Goal: Task Accomplishment & Management: Manage account settings

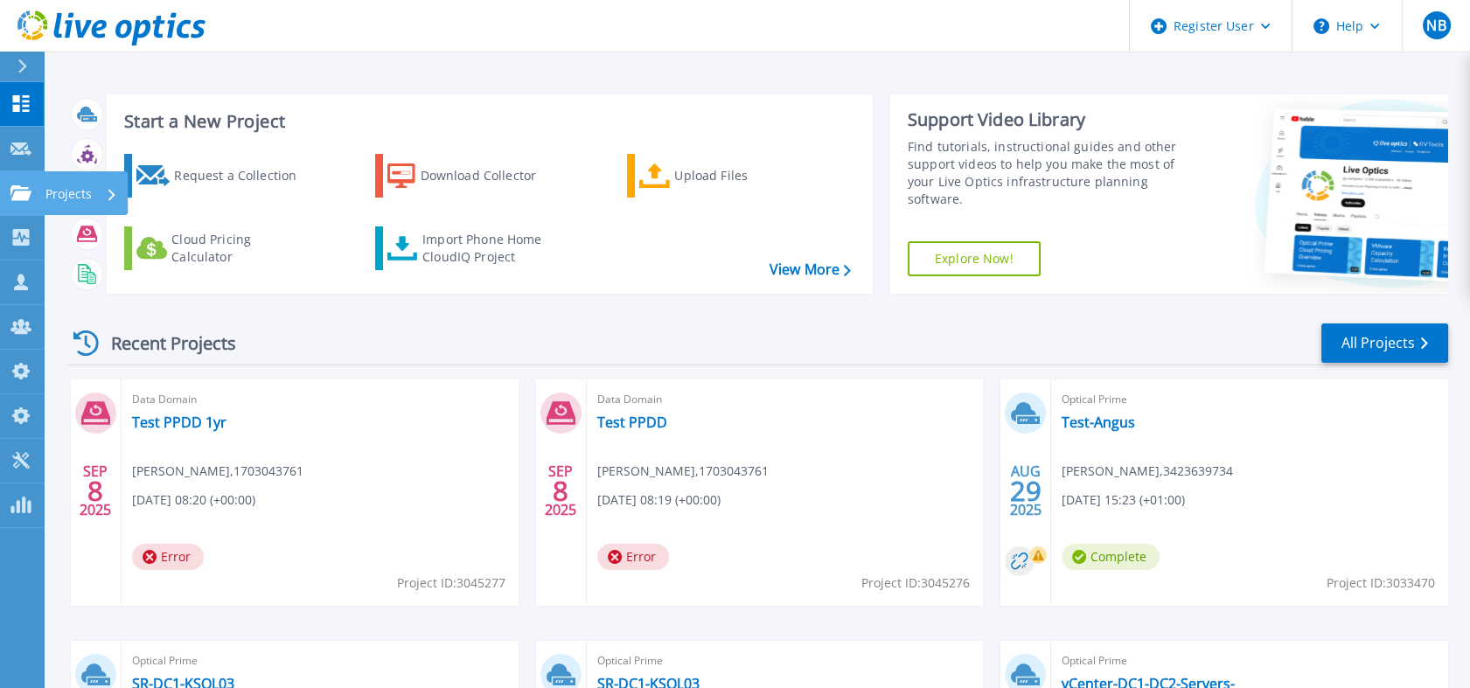
click at [17, 187] on icon at bounding box center [20, 192] width 21 height 15
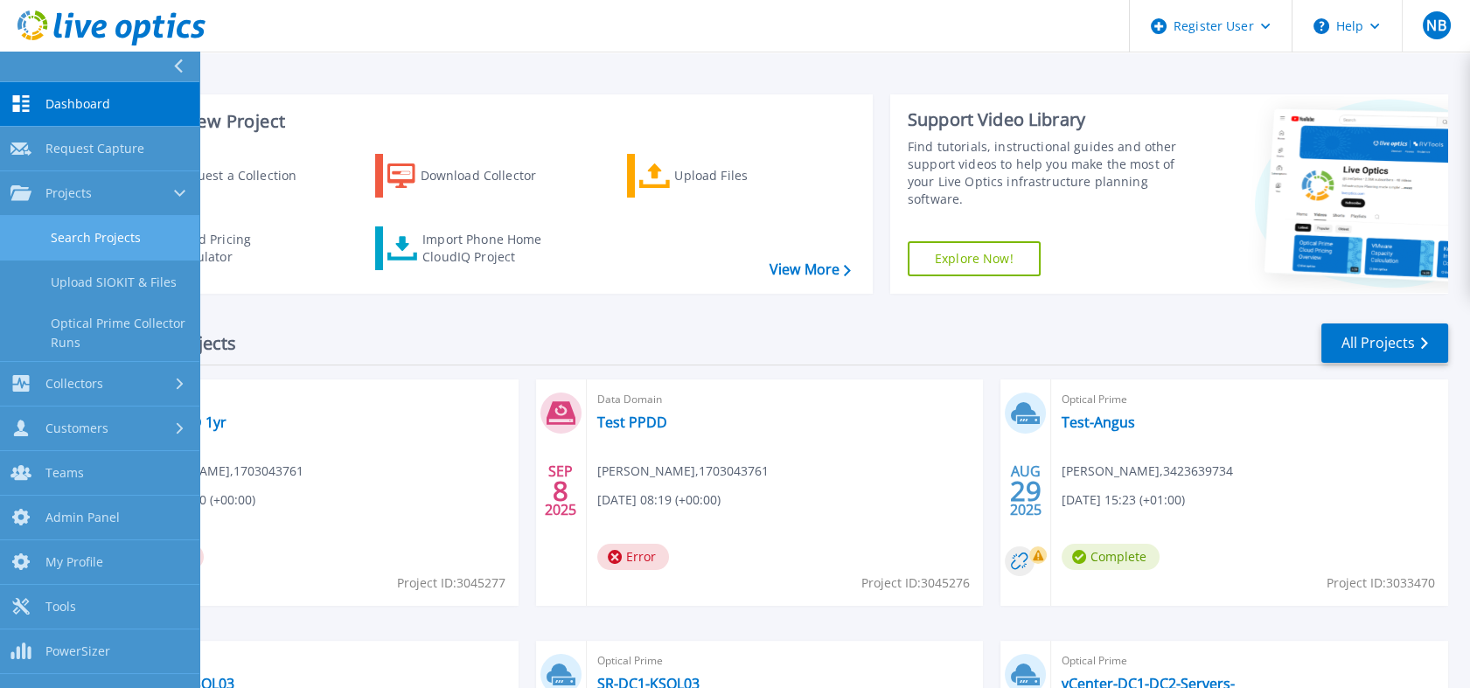
click at [115, 234] on link "Search Projects" at bounding box center [99, 238] width 199 height 45
click at [131, 221] on link "Search Projects" at bounding box center [99, 238] width 199 height 45
click at [135, 233] on link "Search Projects" at bounding box center [99, 238] width 199 height 45
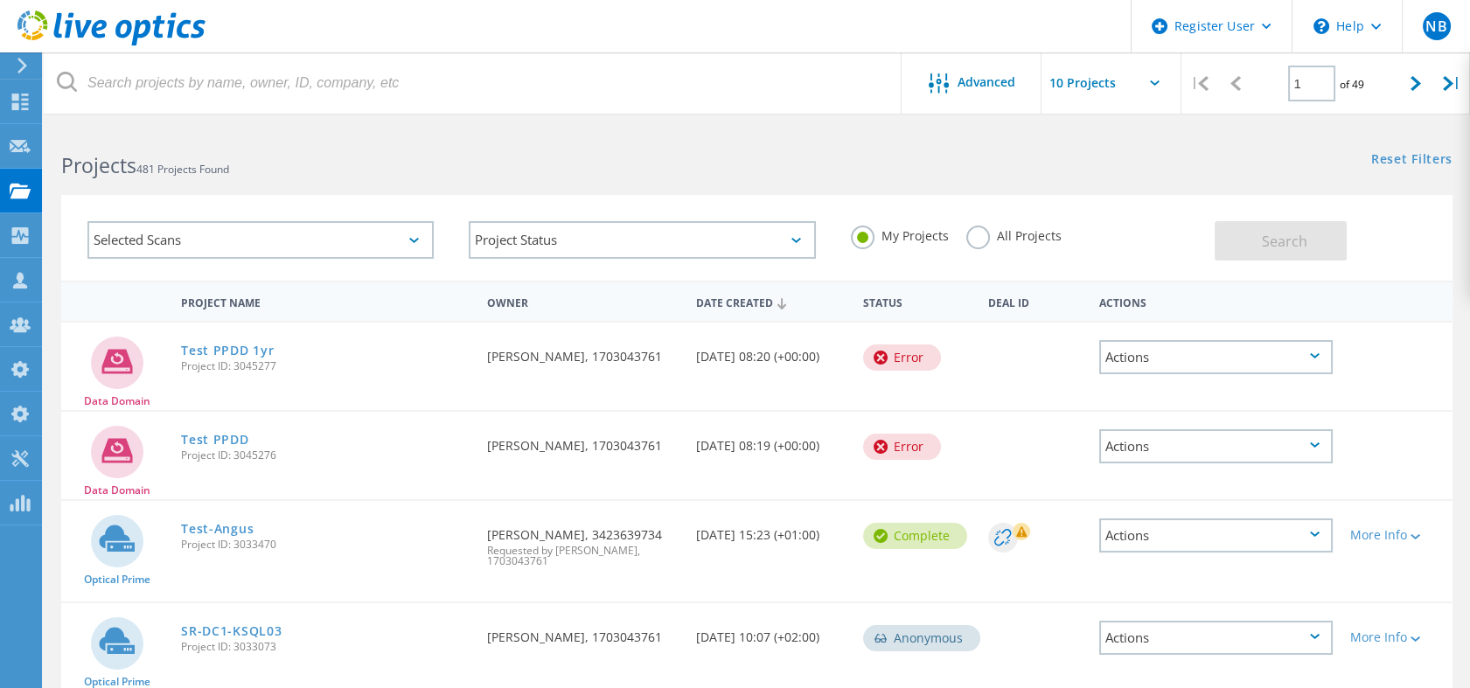
click at [985, 240] on label "All Projects" at bounding box center [1013, 234] width 95 height 17
click at [0, 0] on input "All Projects" at bounding box center [0, 0] width 0 height 0
click at [327, 251] on div "Selected Scans" at bounding box center [260, 240] width 346 height 38
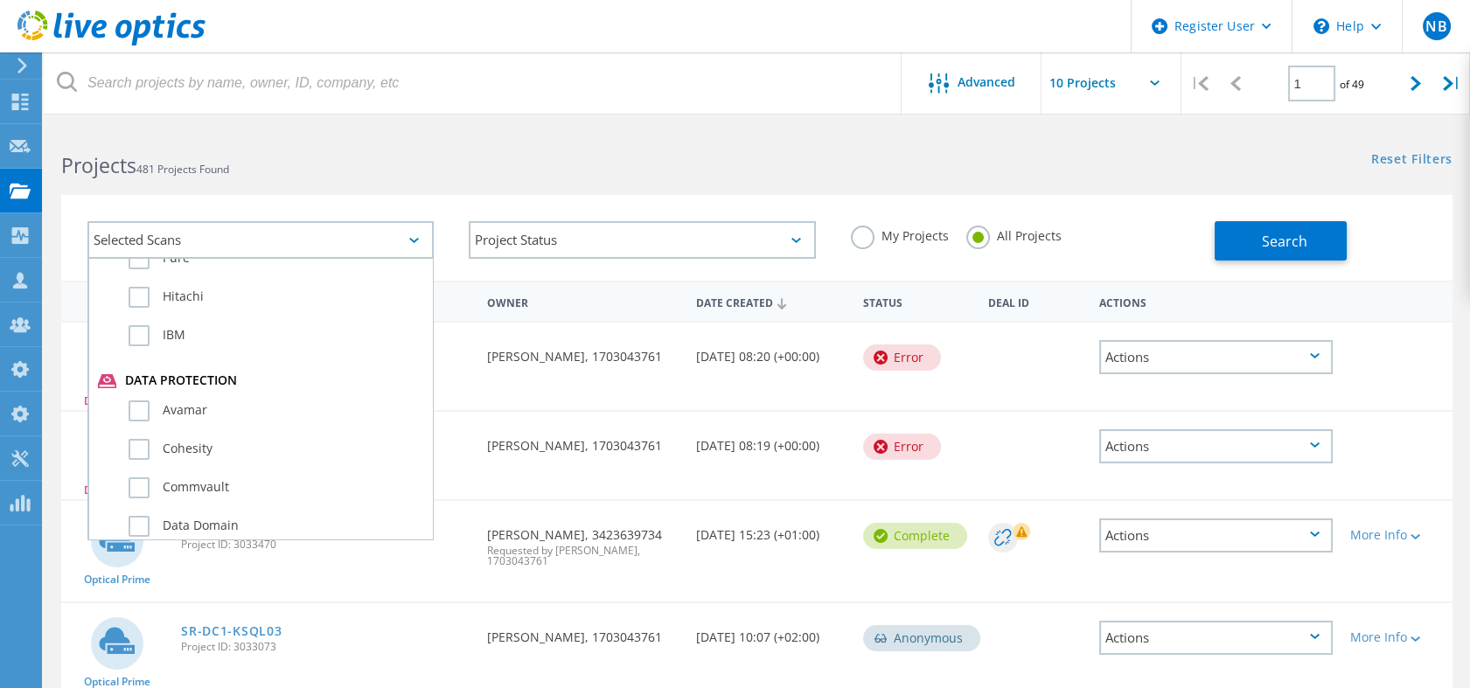
scroll to position [885, 0]
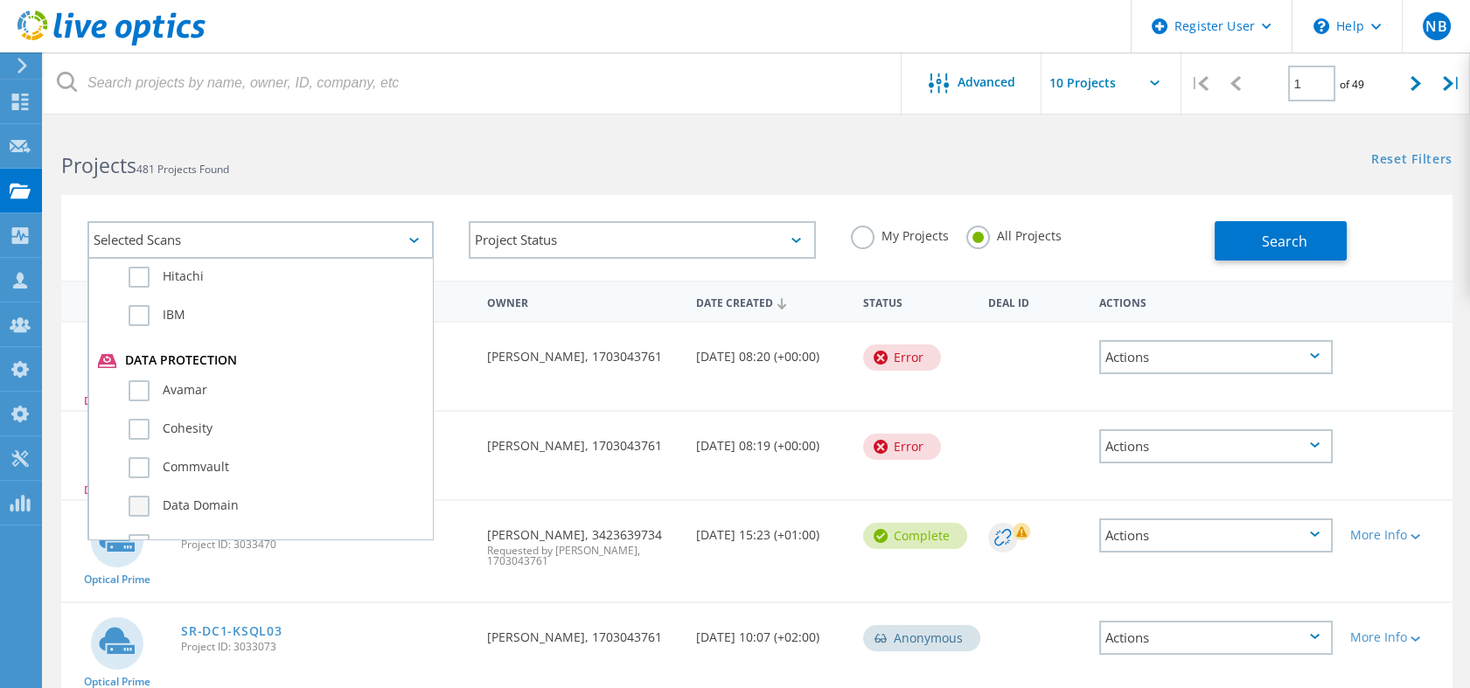
click at [203, 496] on label "Data Domain" at bounding box center [276, 506] width 295 height 21
click at [0, 0] on input "Data Domain" at bounding box center [0, 0] width 0 height 0
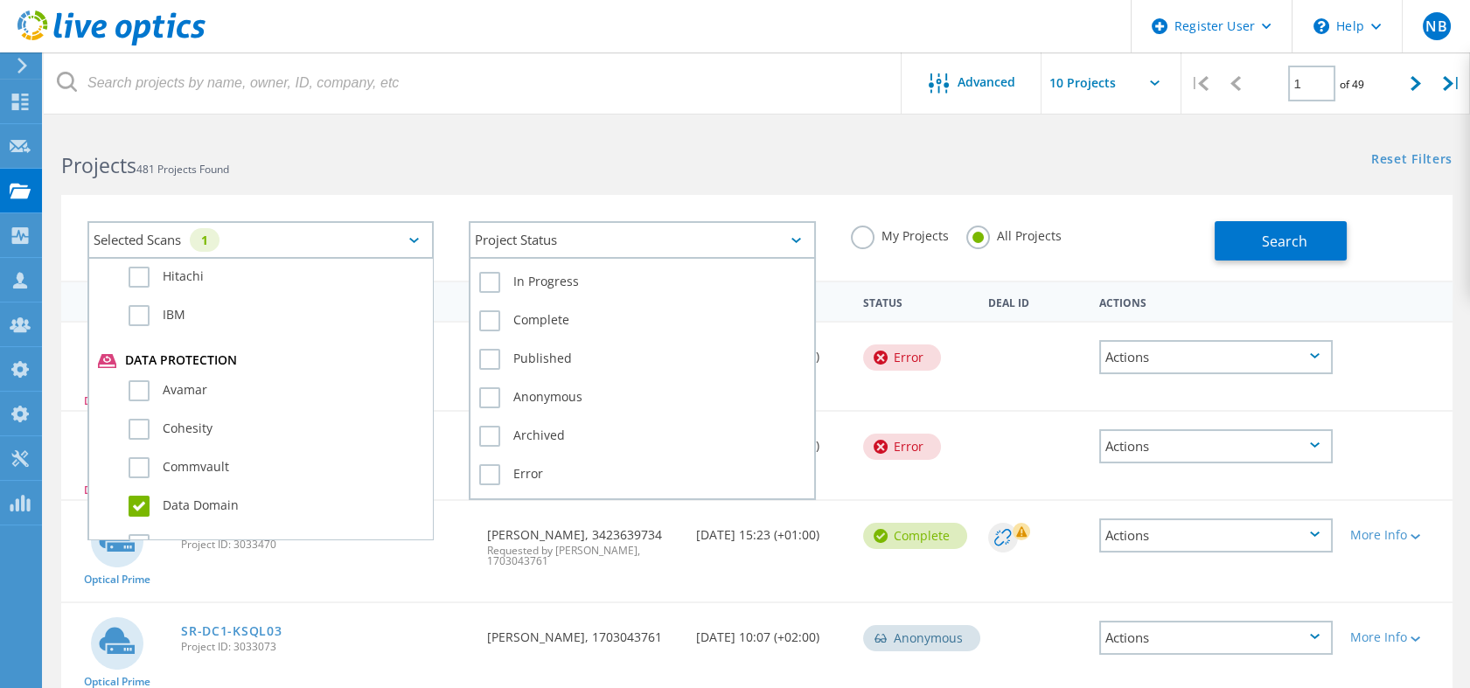
click at [561, 230] on div "Project Status" at bounding box center [642, 240] width 346 height 38
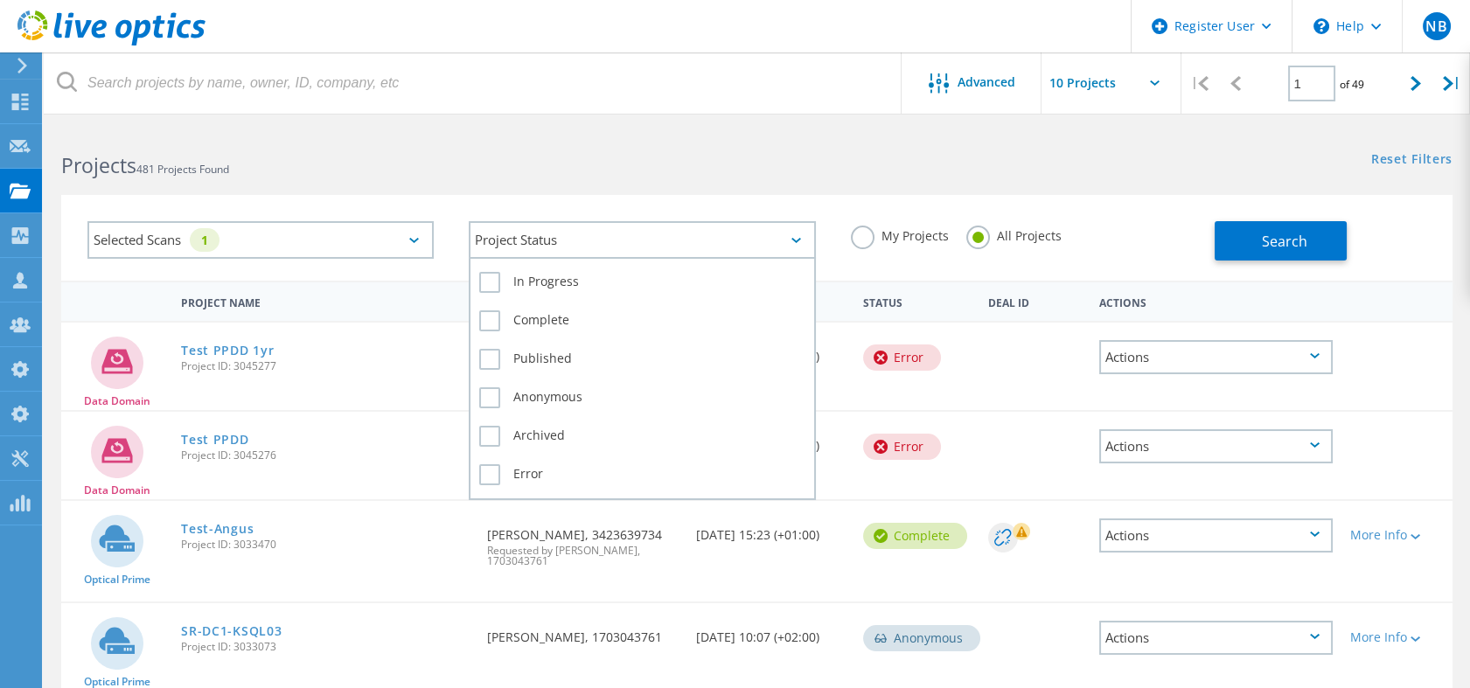
click at [544, 460] on div "Error" at bounding box center [641, 475] width 325 height 30
click at [519, 469] on label "Error" at bounding box center [641, 474] width 325 height 21
click at [0, 0] on input "Error" at bounding box center [0, 0] width 0 height 0
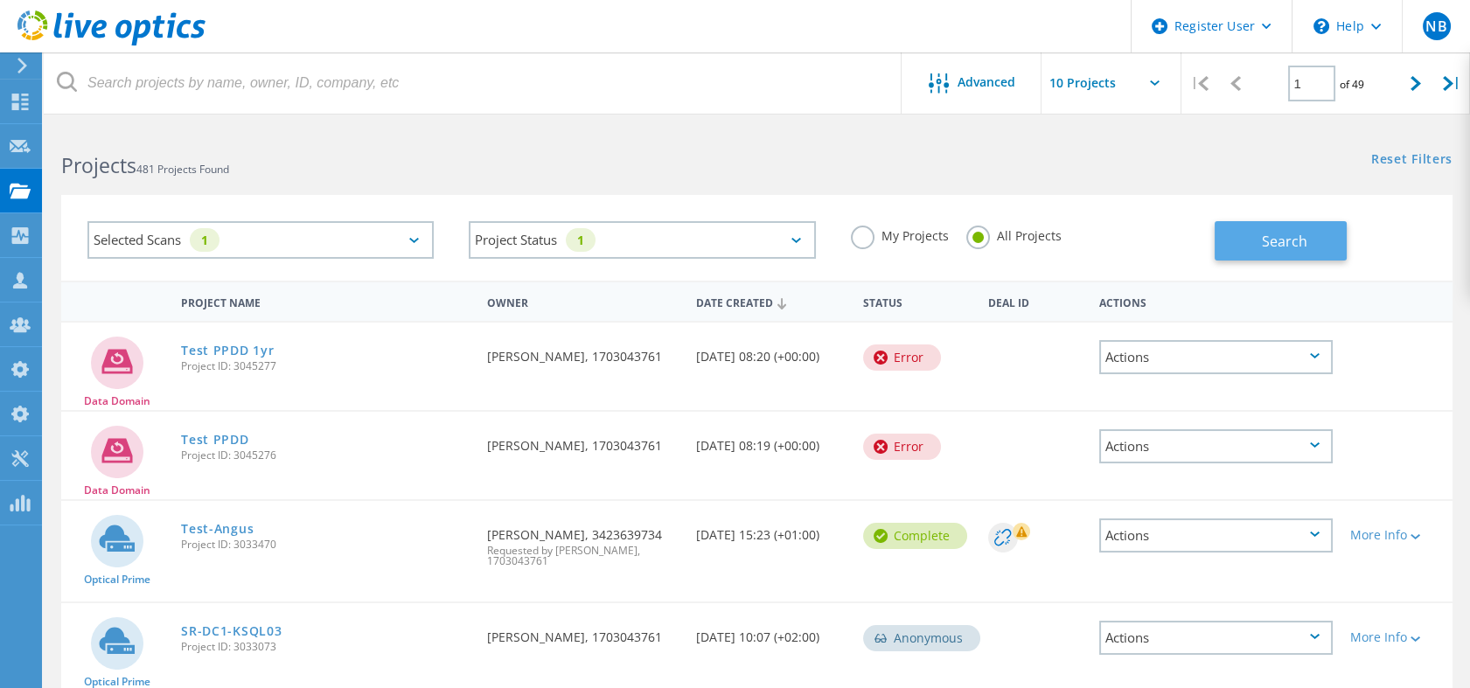
click at [1284, 228] on button "Search" at bounding box center [1280, 240] width 132 height 39
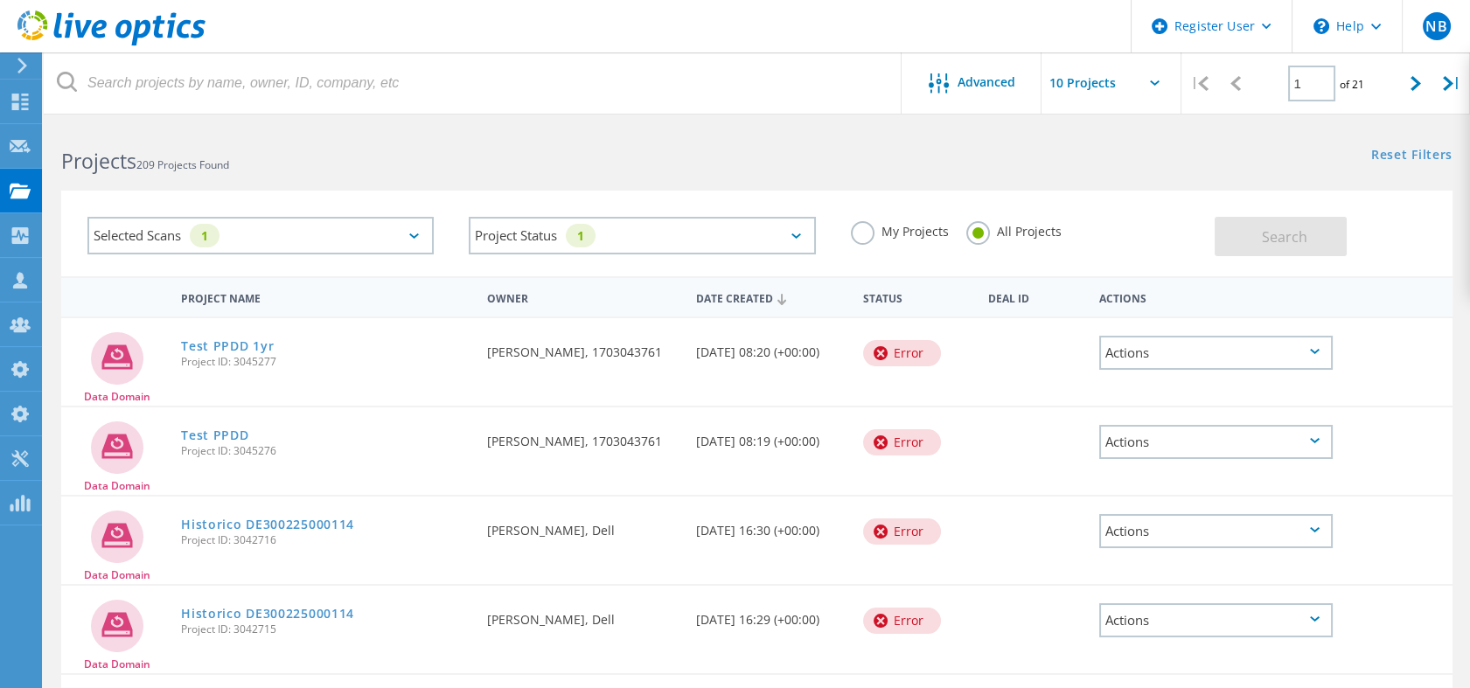
scroll to position [0, 0]
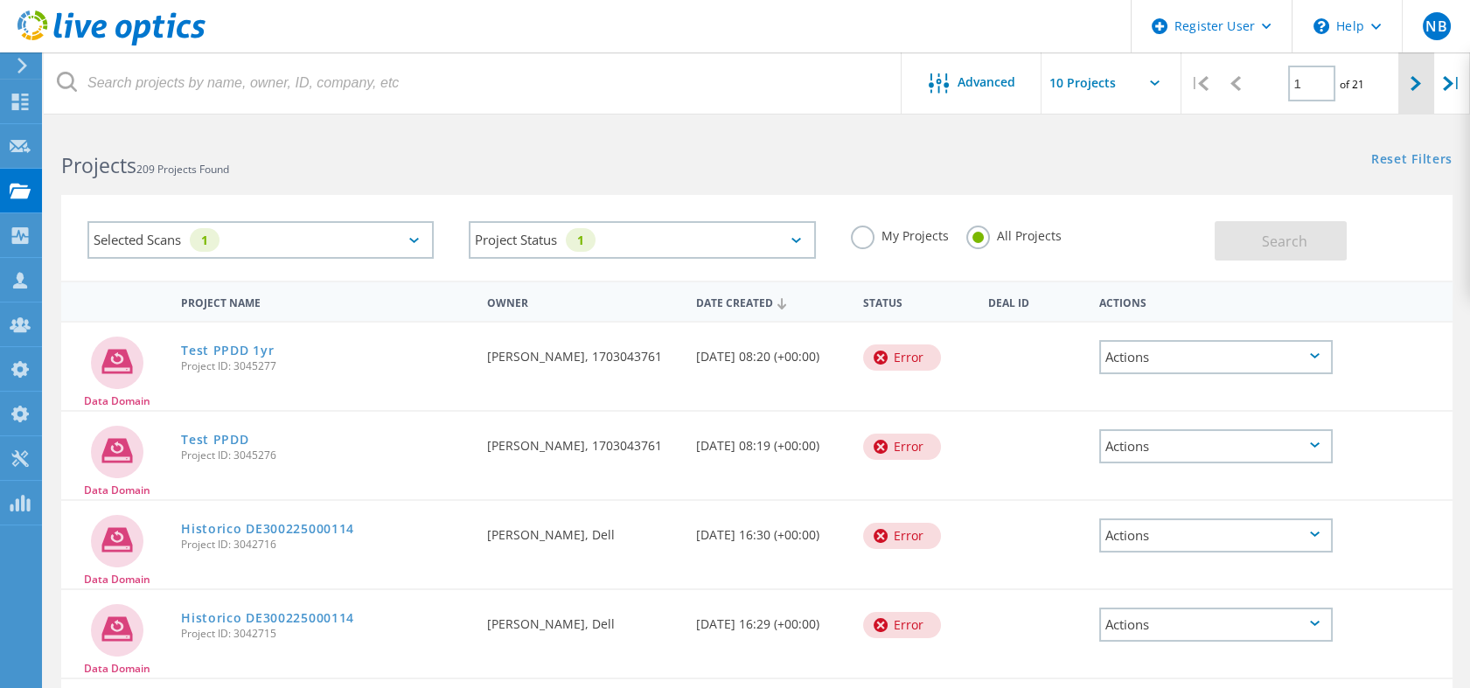
click at [1417, 96] on div at bounding box center [1416, 83] width 36 height 62
type input "2"
click at [123, 279] on div "Selected Scans 1" at bounding box center [260, 242] width 381 height 77
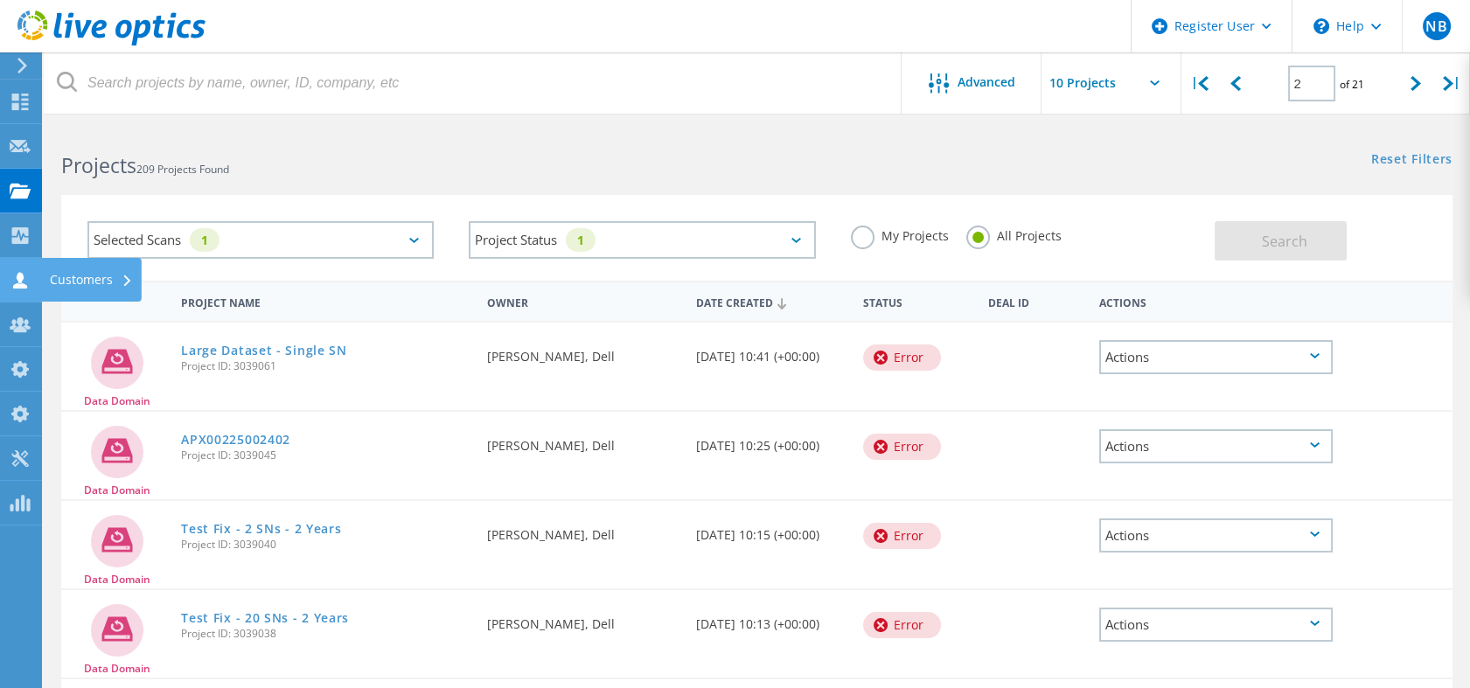
click at [41, 285] on div "Customers" at bounding box center [91, 280] width 101 height 44
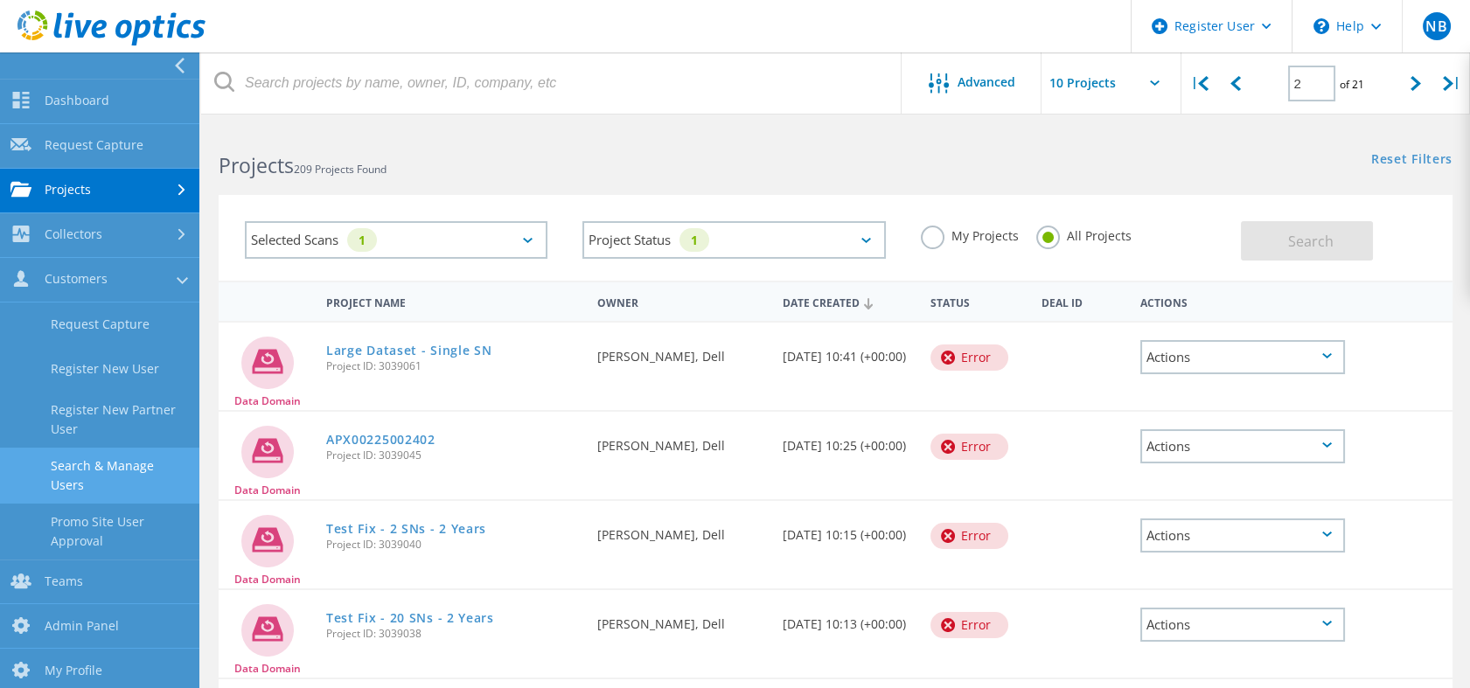
click at [127, 468] on link "Search & Manage Users" at bounding box center [99, 476] width 199 height 56
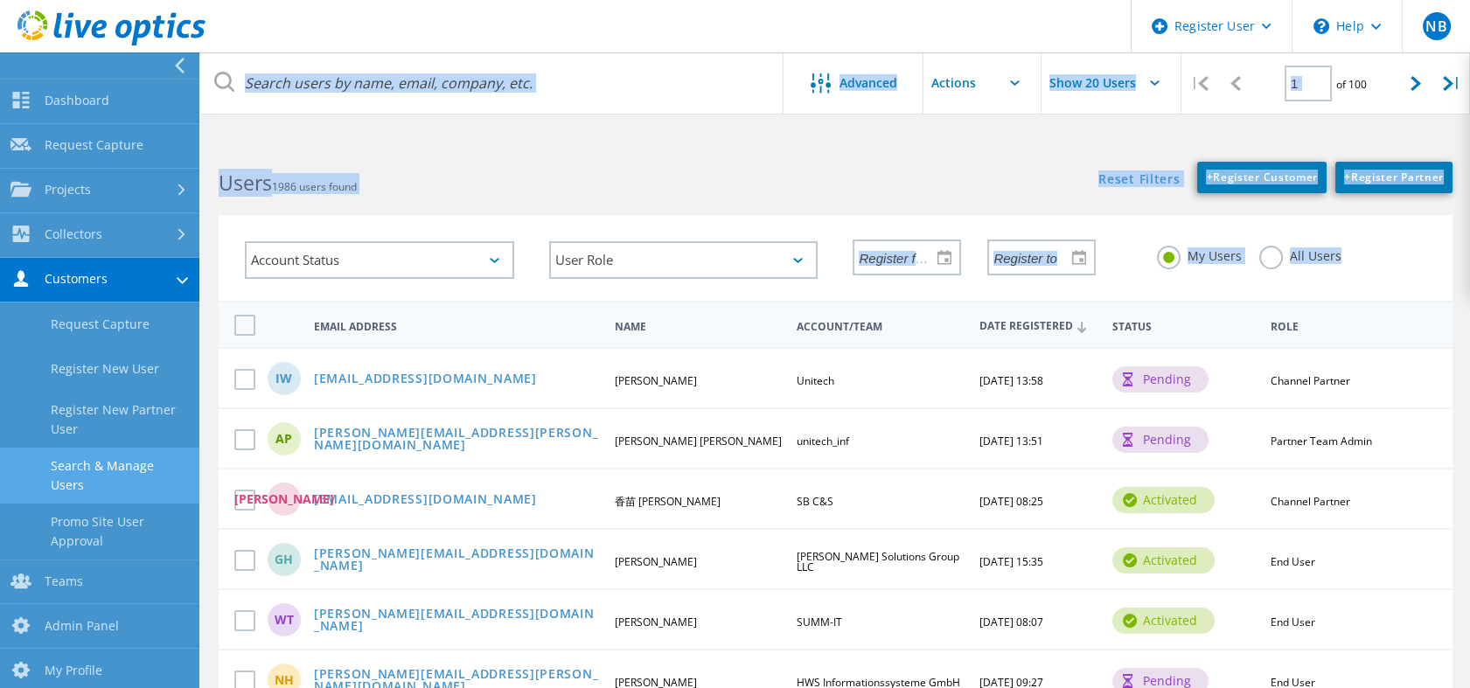
drag, startPoint x: 407, startPoint y: 112, endPoint x: 421, endPoint y: 71, distance: 43.4
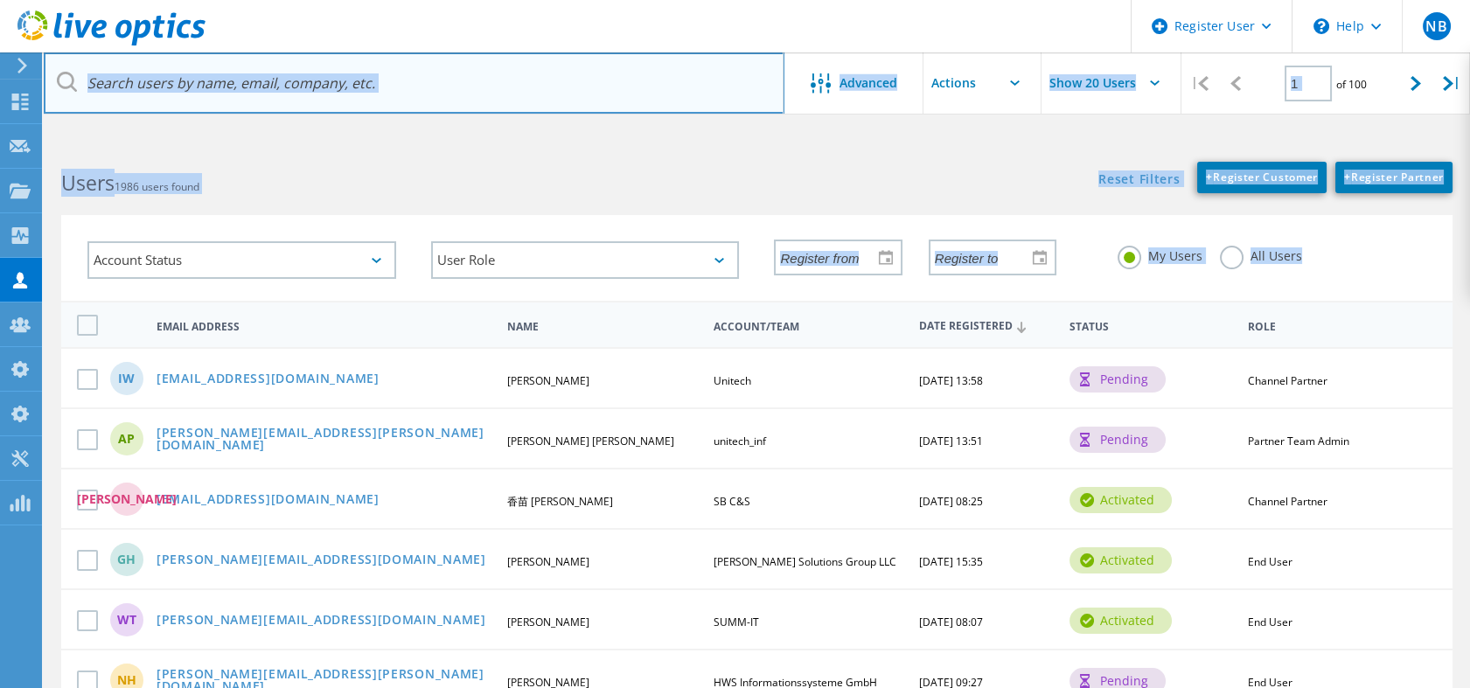
click at [421, 71] on input "text" at bounding box center [414, 82] width 741 height 61
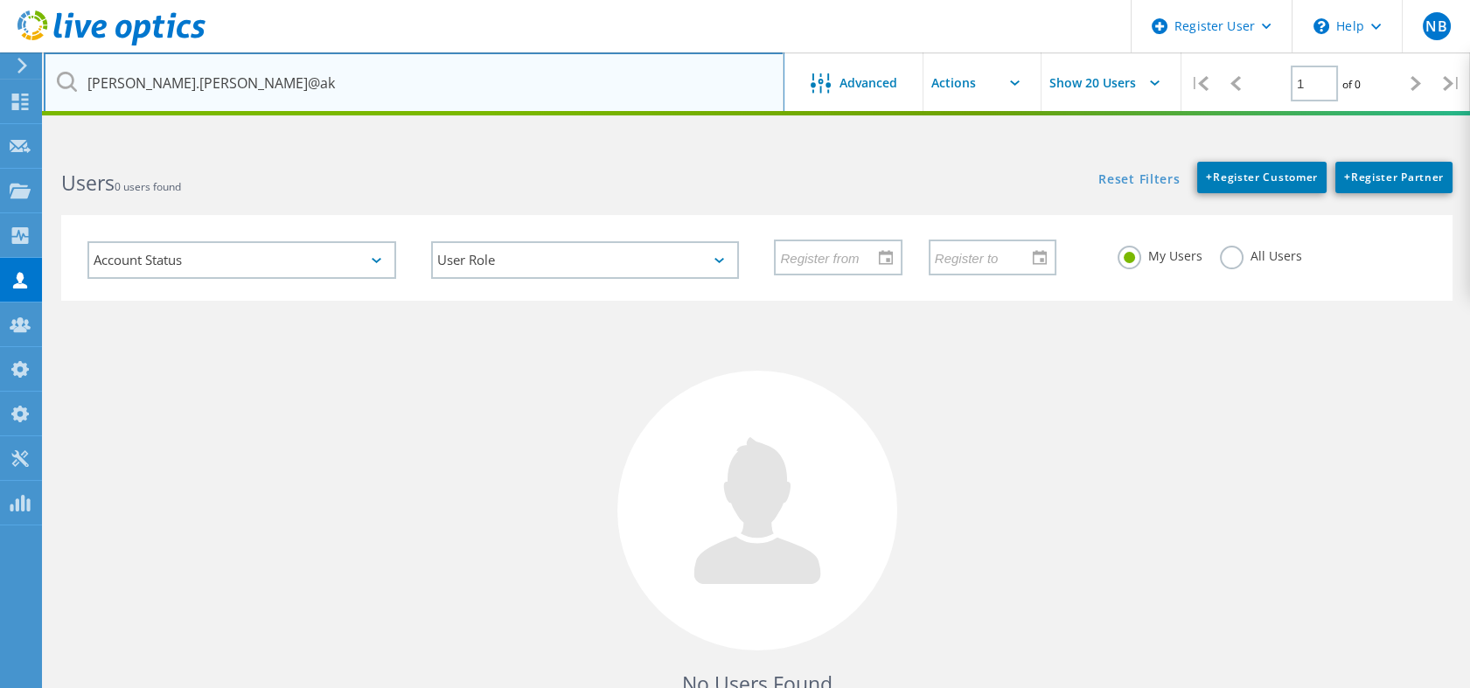
type input "[PERSON_NAME].[PERSON_NAME]@ak"
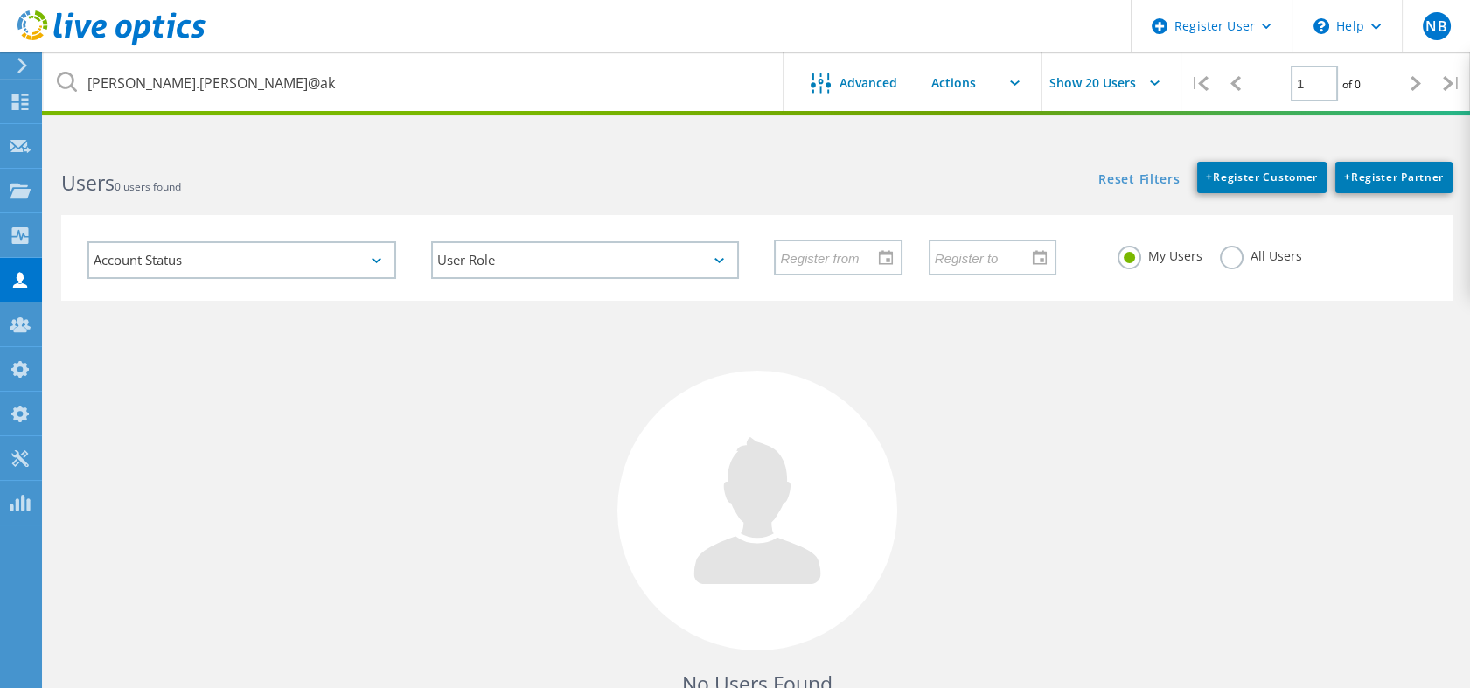
click at [1236, 259] on label "All Users" at bounding box center [1261, 254] width 82 height 17
click at [0, 0] on input "All Users" at bounding box center [0, 0] width 0 height 0
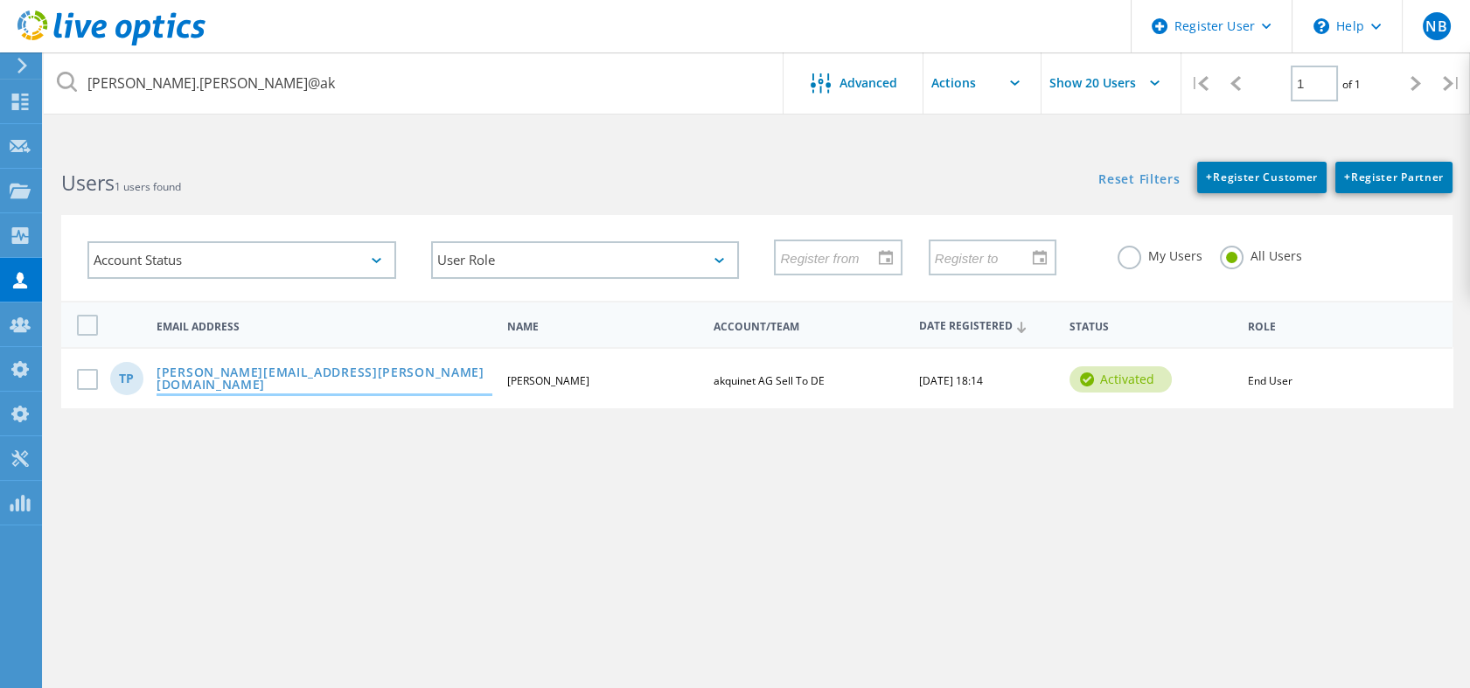
click at [294, 371] on link "[PERSON_NAME][EMAIL_ADDRESS][PERSON_NAME][DOMAIN_NAME]" at bounding box center [325, 379] width 336 height 27
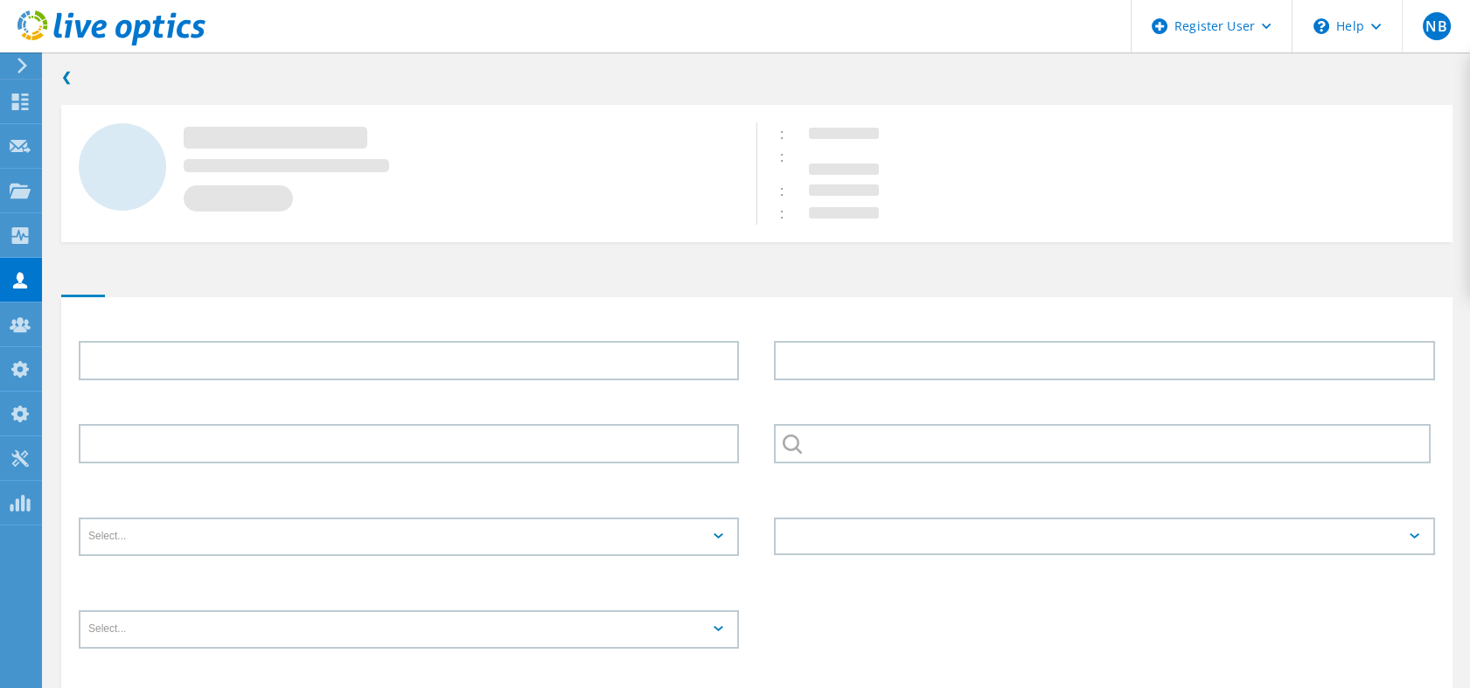
type input "[PERSON_NAME]"
type input "akquinet AG Sell To DE"
type input "English"
type input "End User"
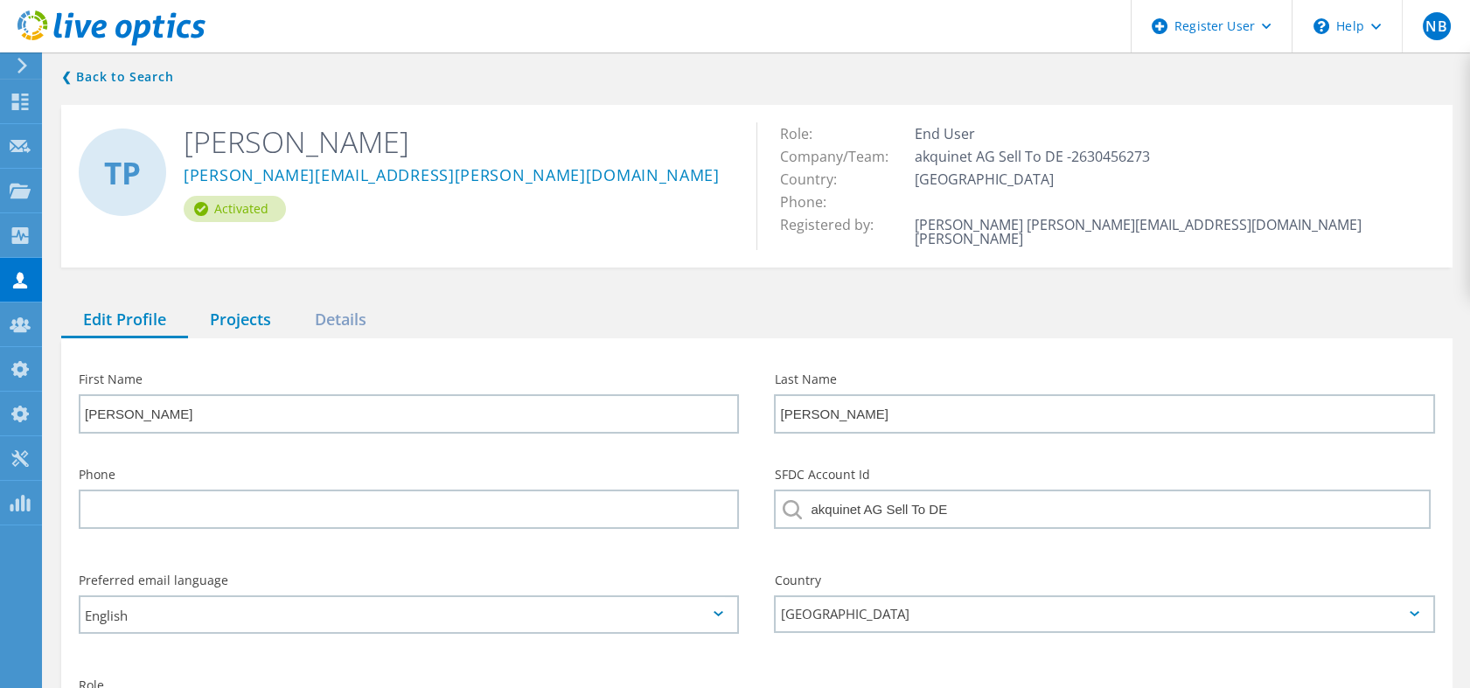
click at [262, 303] on div "Projects" at bounding box center [240, 321] width 105 height 36
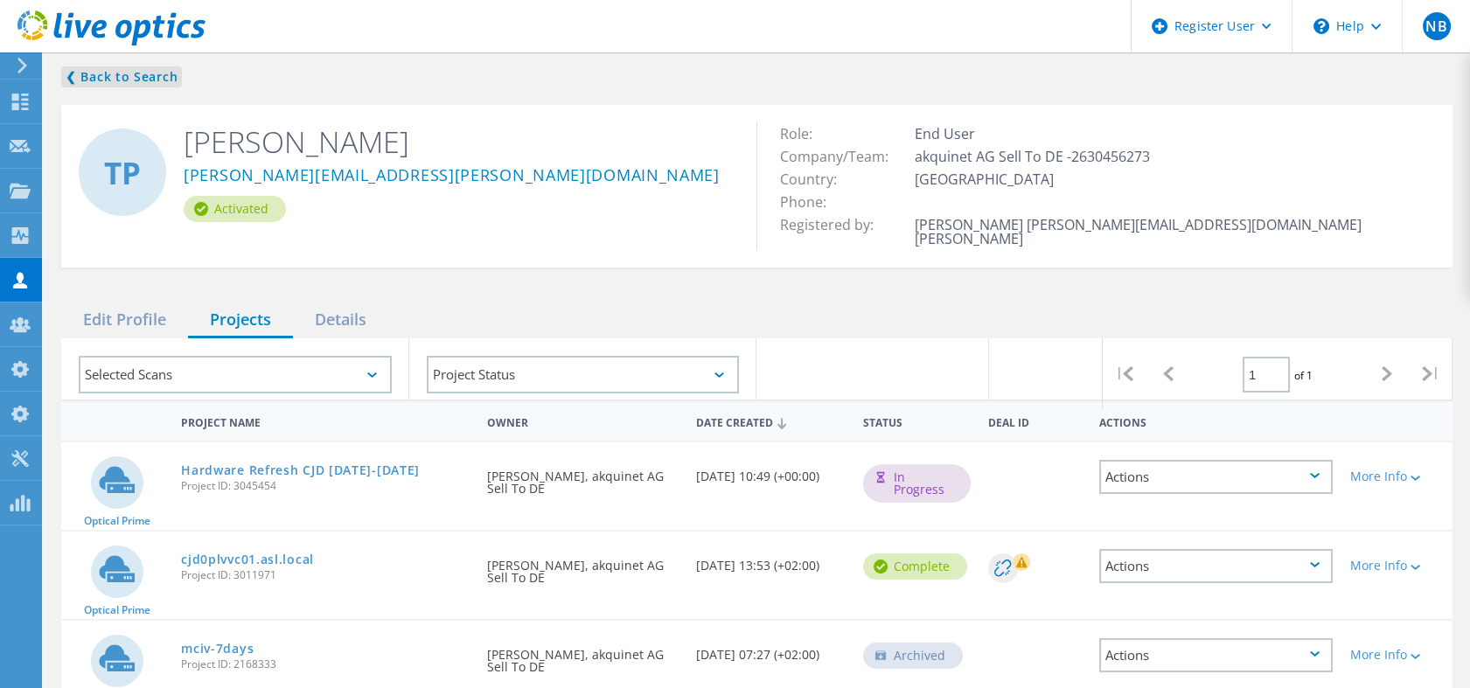
click at [90, 82] on link "❮ Back to Search" at bounding box center [121, 76] width 121 height 21
